Goal: Find specific page/section: Find specific page/section

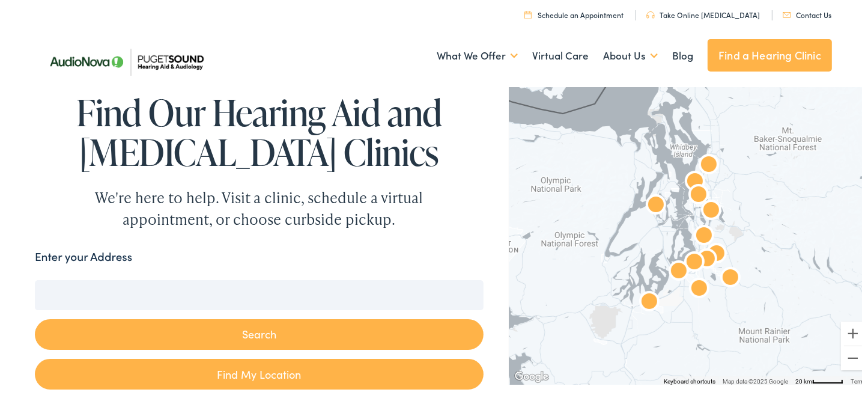
click at [692, 192] on img "AudioNova" at bounding box center [711, 209] width 38 height 38
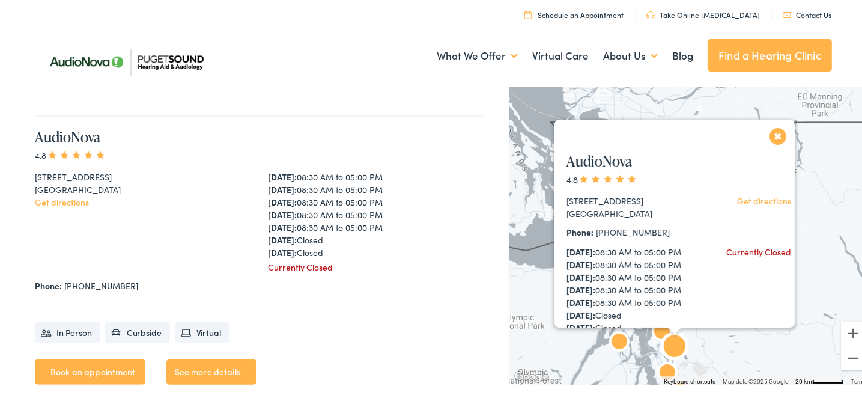
scroll to position [610, 0]
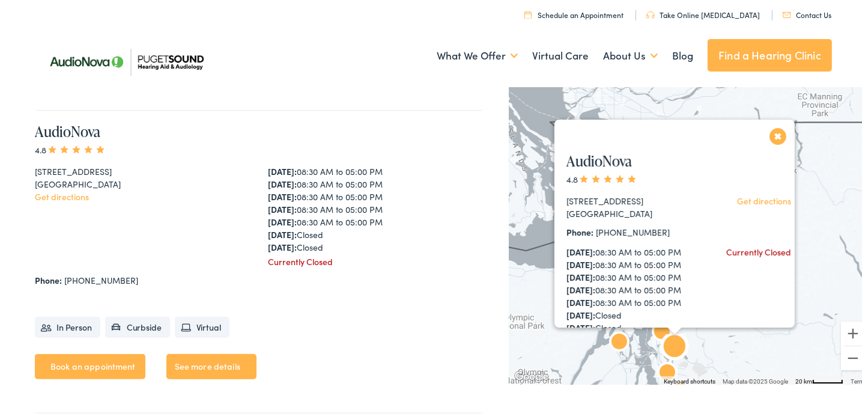
click at [769, 138] on div "AudioNova 4.8 1515 116th Ave NE #300 Bellevue, WA 98004 Get directions Phone: 4…" at bounding box center [679, 291] width 251 height 307
click at [774, 130] on button "Close" at bounding box center [778, 133] width 21 height 21
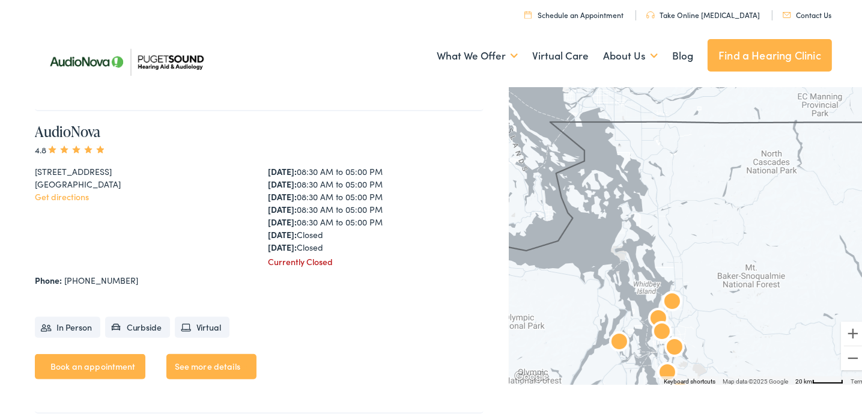
click at [666, 299] on img "AudioNova" at bounding box center [658, 317] width 38 height 38
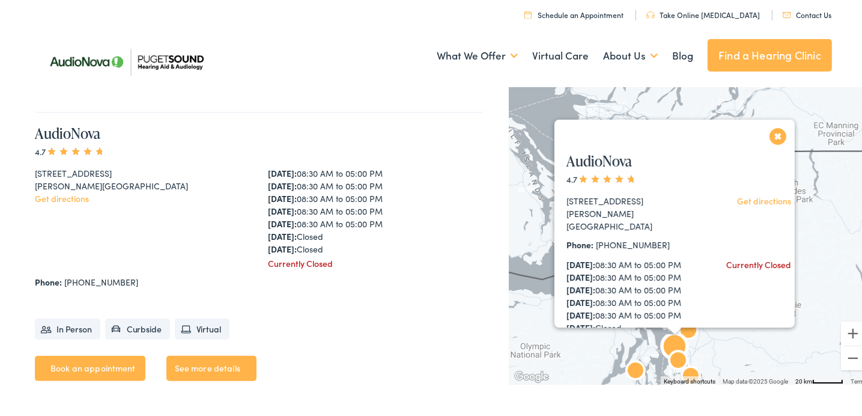
scroll to position [912, 0]
click at [769, 134] on button "Close" at bounding box center [778, 133] width 21 height 21
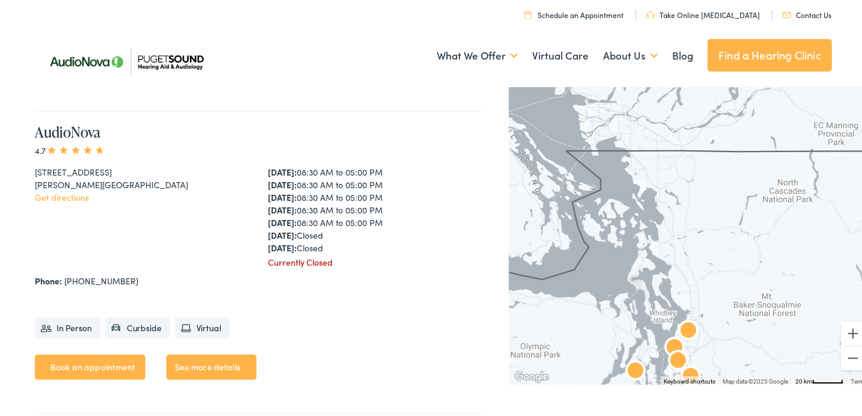
click at [751, 57] on link "Find a Hearing Clinic" at bounding box center [770, 53] width 124 height 32
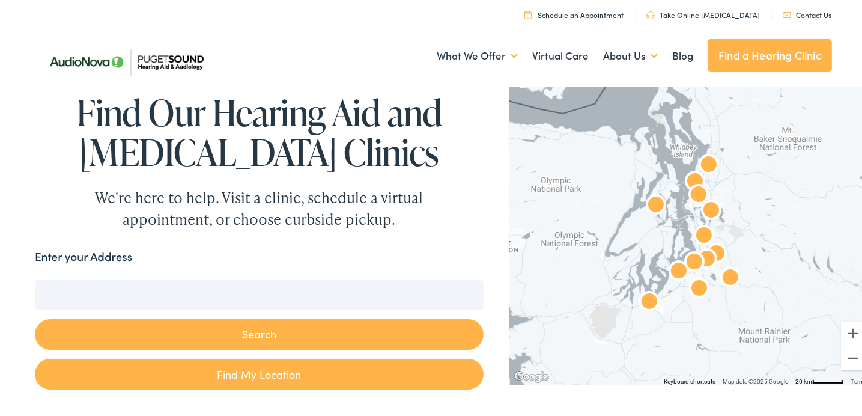
click at [690, 177] on img "AudioNova" at bounding box center [698, 193] width 38 height 38
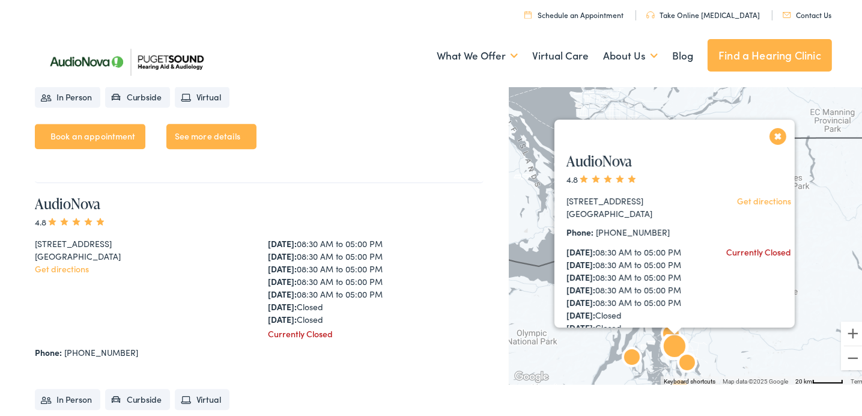
scroll to position [3024, 0]
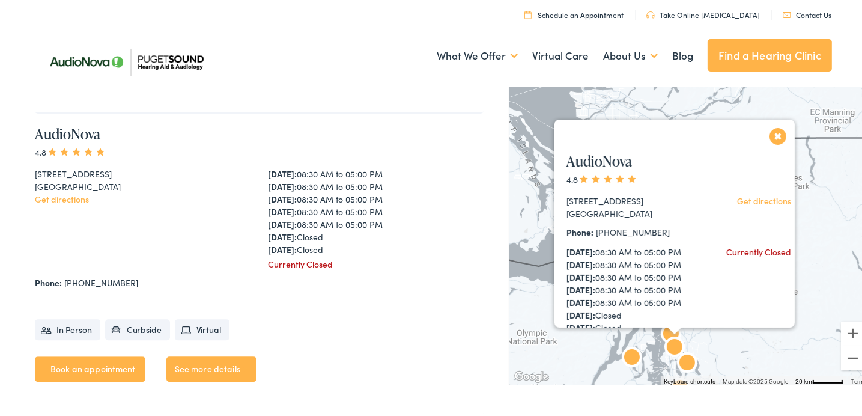
click at [772, 135] on button "Close" at bounding box center [778, 133] width 21 height 21
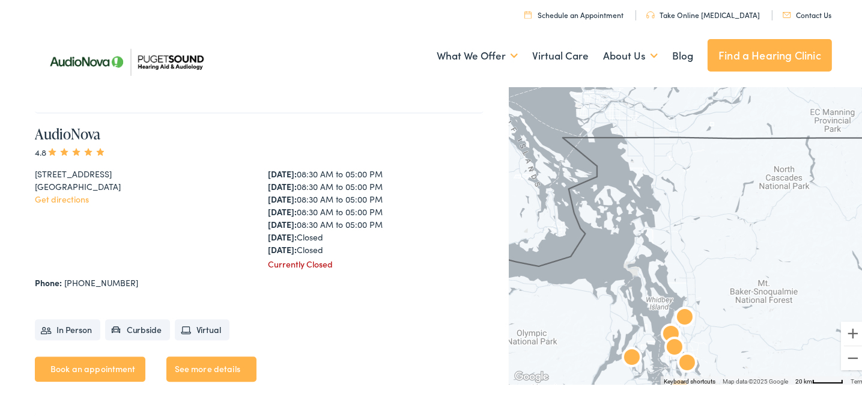
click at [727, 53] on link "Find a Hearing Clinic" at bounding box center [770, 53] width 124 height 32
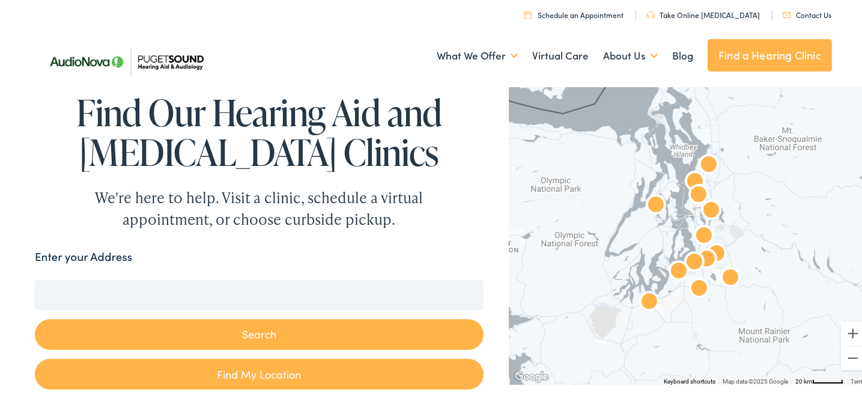
click at [123, 290] on input "Enter your Address" at bounding box center [259, 292] width 449 height 30
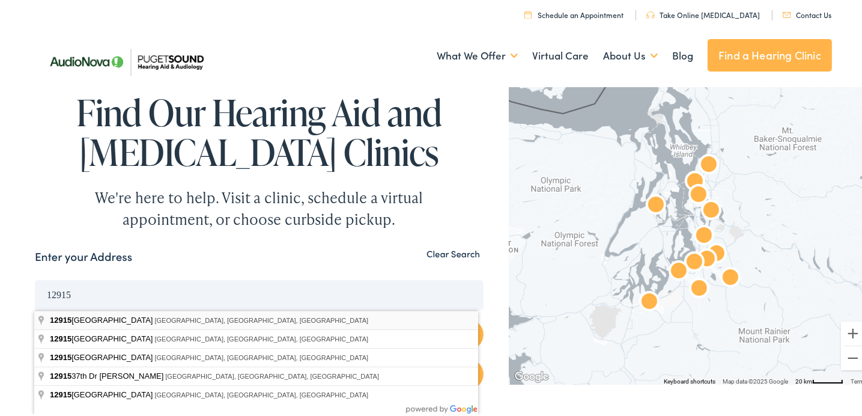
type input "12915 14th Avenue West, Everett, WA, USA"
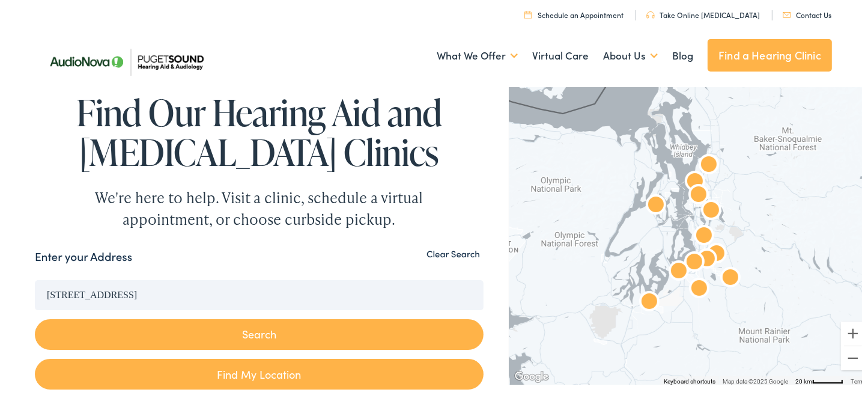
click at [264, 330] on button "Search" at bounding box center [259, 332] width 449 height 31
click at [255, 336] on button "Search" at bounding box center [259, 332] width 449 height 31
click at [255, 329] on button "Search" at bounding box center [259, 332] width 449 height 31
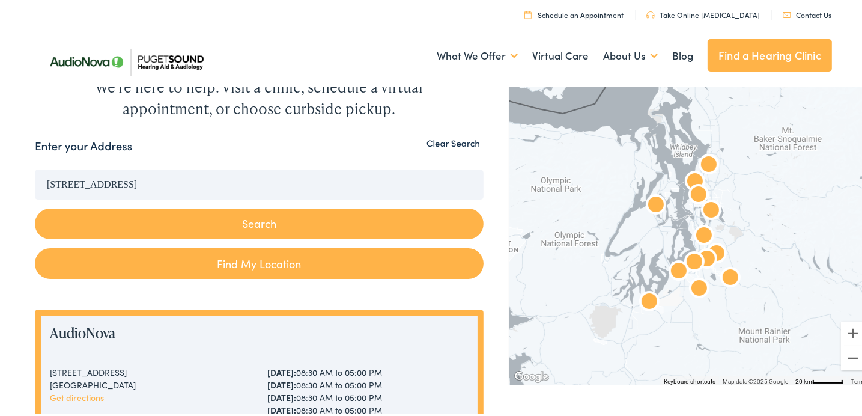
scroll to position [95, 0]
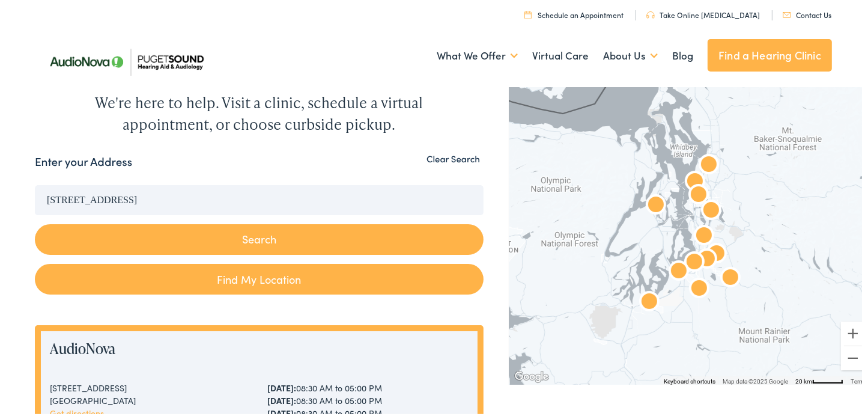
click at [260, 232] on button "Search" at bounding box center [259, 237] width 449 height 31
click at [309, 240] on button "Search" at bounding box center [259, 237] width 449 height 31
click at [274, 240] on button "Search" at bounding box center [259, 237] width 449 height 31
click at [227, 191] on input "12915 14th Avenue West, Everett, WA, USA" at bounding box center [259, 198] width 449 height 30
click at [35, 222] on button "Search" at bounding box center [259, 237] width 449 height 31
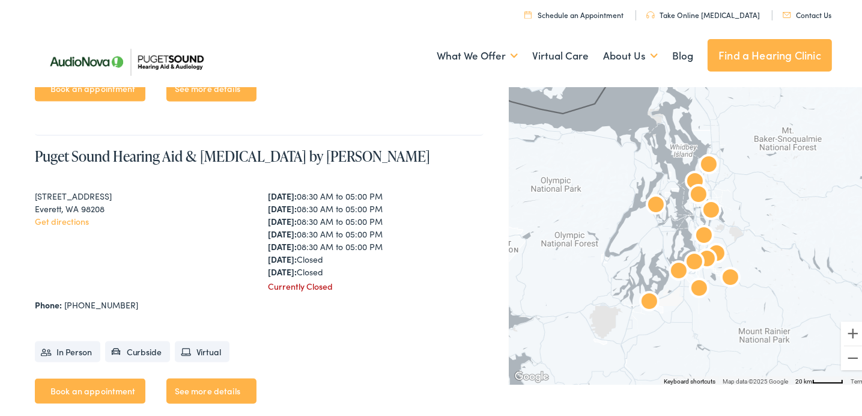
scroll to position [1494, 0]
